Goal: Find specific page/section: Find specific page/section

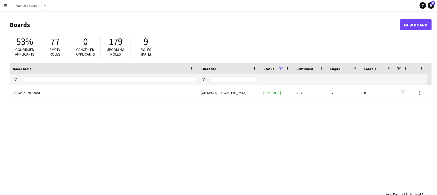
click at [2, 4] on button "Menu" at bounding box center [5, 5] width 11 height 11
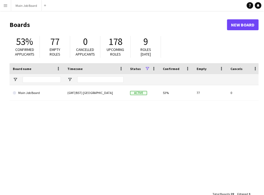
click at [6, 4] on app-icon "Menu" at bounding box center [5, 5] width 4 height 4
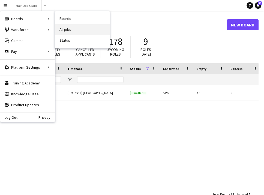
click at [72, 32] on link "All jobs" at bounding box center [82, 29] width 55 height 11
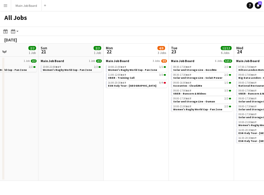
scroll to position [0, 171]
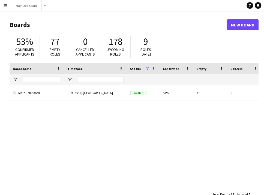
click at [7, 9] on button "Menu" at bounding box center [5, 5] width 11 height 11
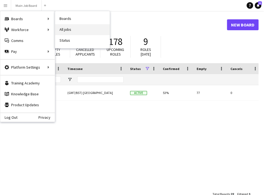
click at [88, 27] on link "All jobs" at bounding box center [82, 29] width 55 height 11
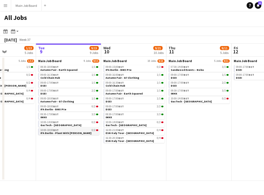
scroll to position [0, 144]
